Goal: Task Accomplishment & Management: Manage account settings

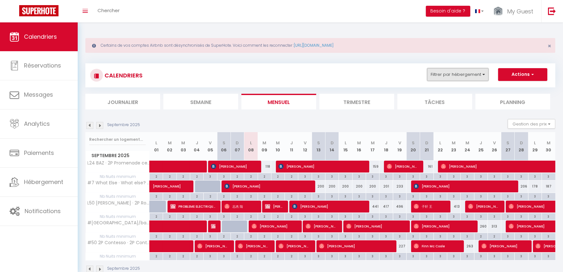
click at [452, 69] on button "Filtrer par hébergement" at bounding box center [457, 74] width 61 height 13
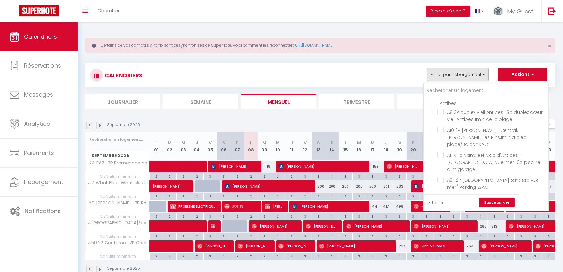
click at [439, 200] on link "Effacer" at bounding box center [435, 202] width 15 height 7
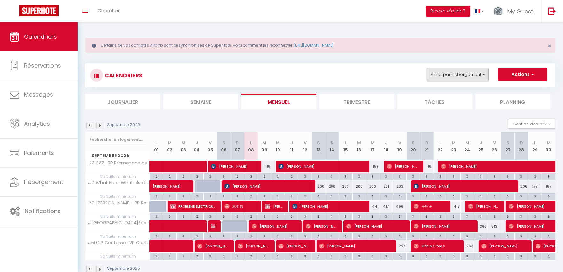
click at [460, 77] on button "Filtrer par hébergement" at bounding box center [457, 74] width 61 height 13
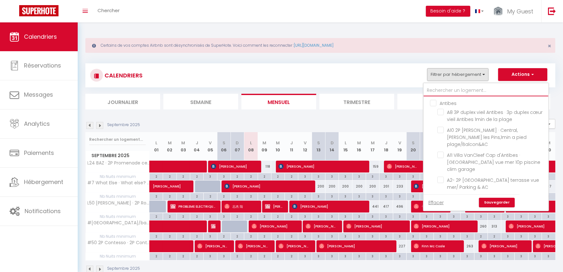
click at [459, 87] on input "text" at bounding box center [485, 90] width 125 height 11
type input "#"
checkbox input "false"
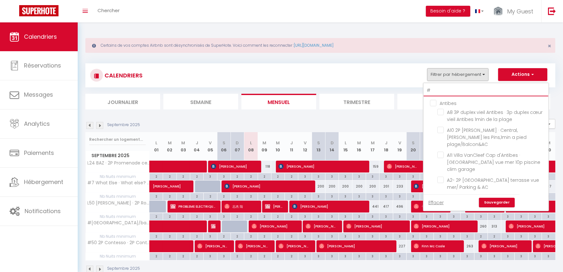
checkbox input "false"
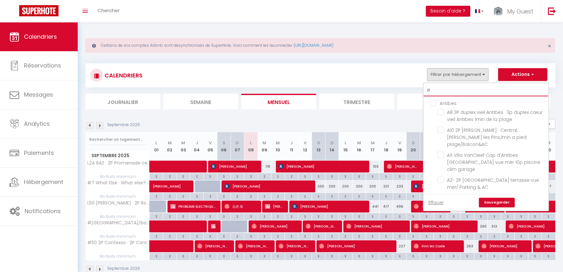
checkbox input "false"
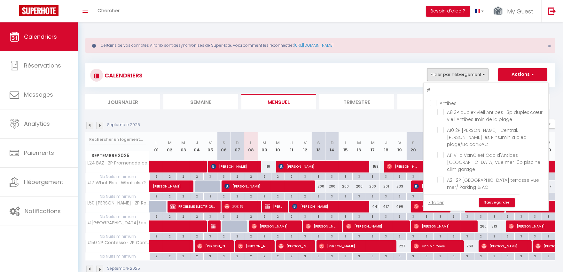
checkbox input "false"
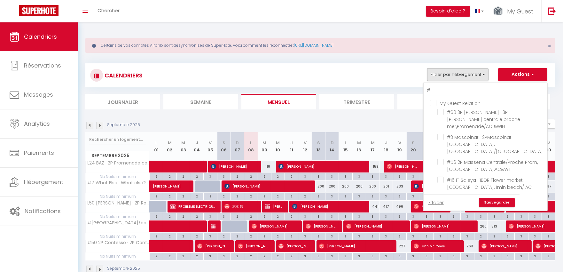
type input "#4"
checkbox input "false"
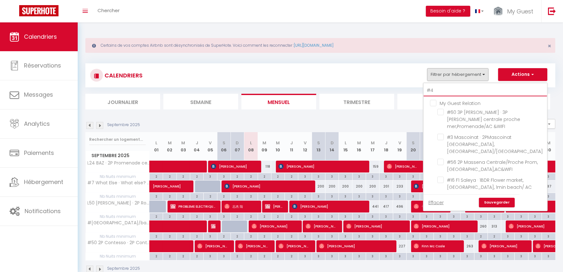
checkbox input "false"
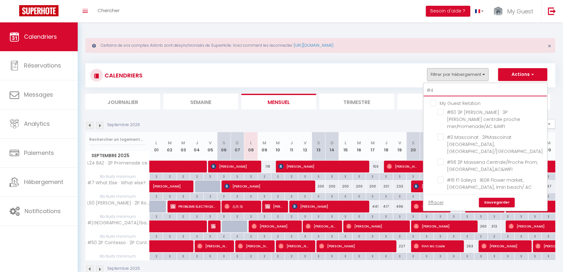
checkbox input "false"
type input "#43"
checkbox input "false"
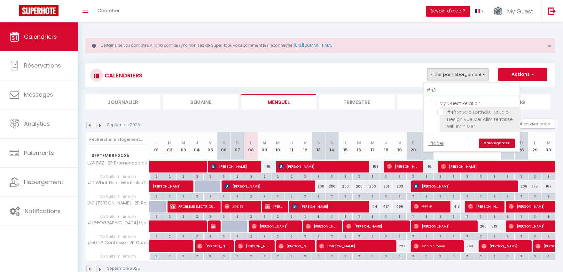
type input "#43"
click at [468, 114] on input "#43 Studio Lorthois · Studio Design vue Mer clim terrasse Wifi 1min Mer" at bounding box center [477, 112] width 80 height 6
checkbox input "true"
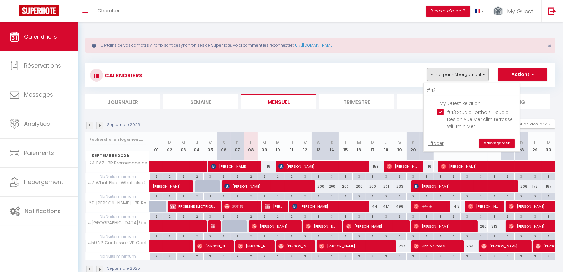
click at [493, 142] on link "Sauvegarder" at bounding box center [497, 143] width 36 height 10
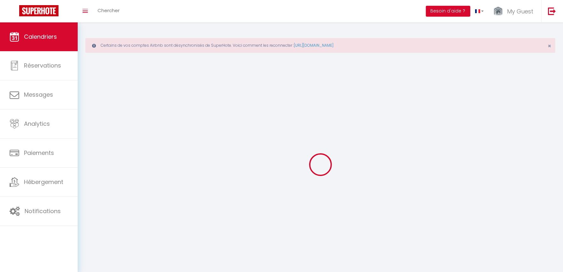
select select
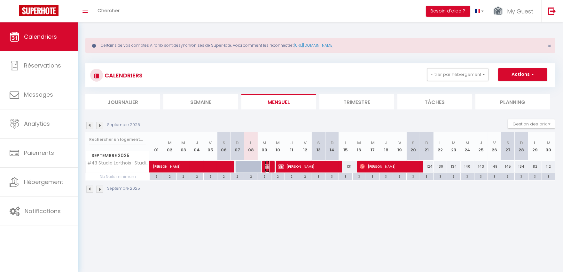
click at [268, 170] on span "[PERSON_NAME]" at bounding box center [267, 166] width 4 height 12
select select "OK"
select select "KO"
select select "0"
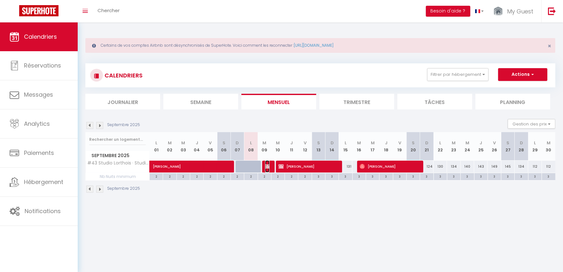
select select "1"
select select
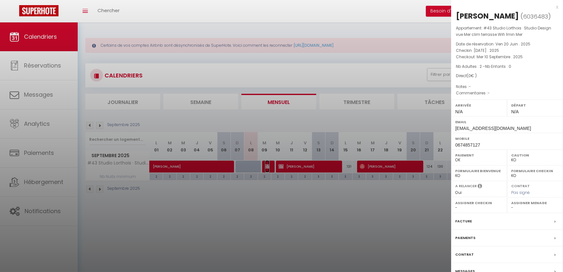
scroll to position [22, 0]
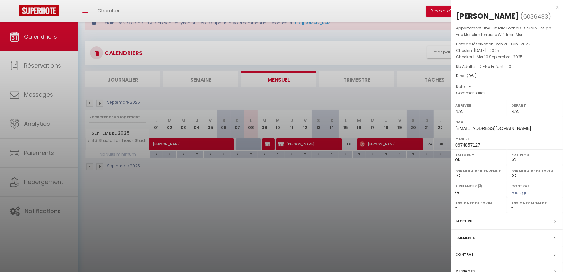
click at [330, 139] on div at bounding box center [281, 136] width 563 height 272
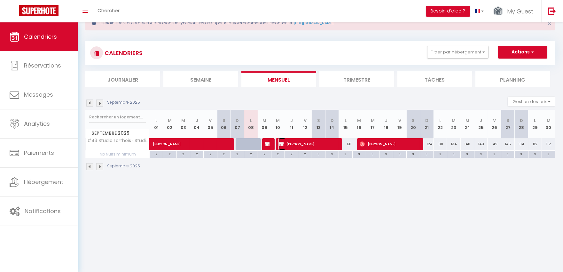
click at [330, 139] on span "[PERSON_NAME]" at bounding box center [307, 144] width 58 height 12
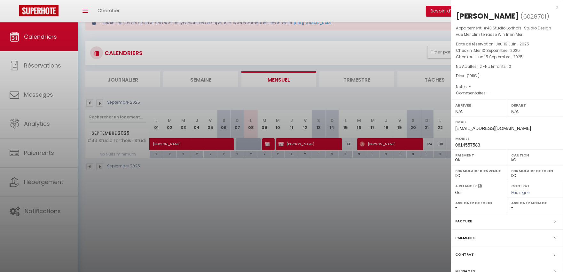
click at [269, 141] on div at bounding box center [281, 136] width 563 height 272
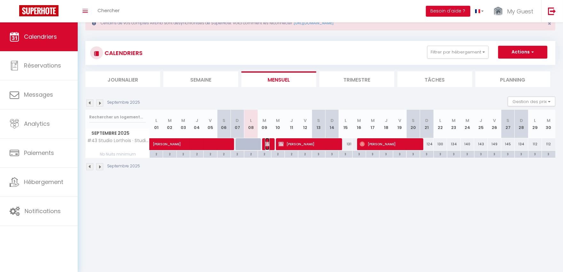
click at [269, 141] on span "[PERSON_NAME]" at bounding box center [267, 144] width 4 height 12
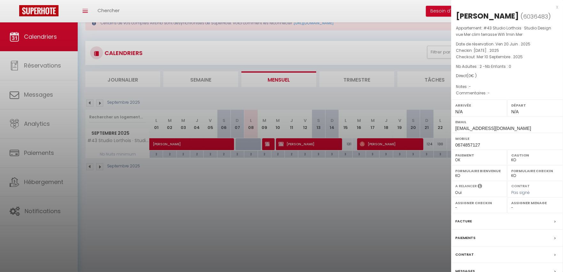
click at [296, 166] on div at bounding box center [281, 136] width 563 height 272
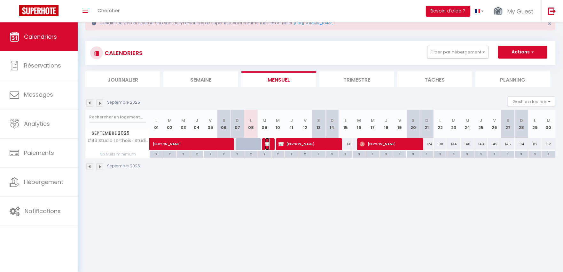
click at [267, 143] on img at bounding box center [267, 143] width 5 height 5
